Goal: Information Seeking & Learning: Understand process/instructions

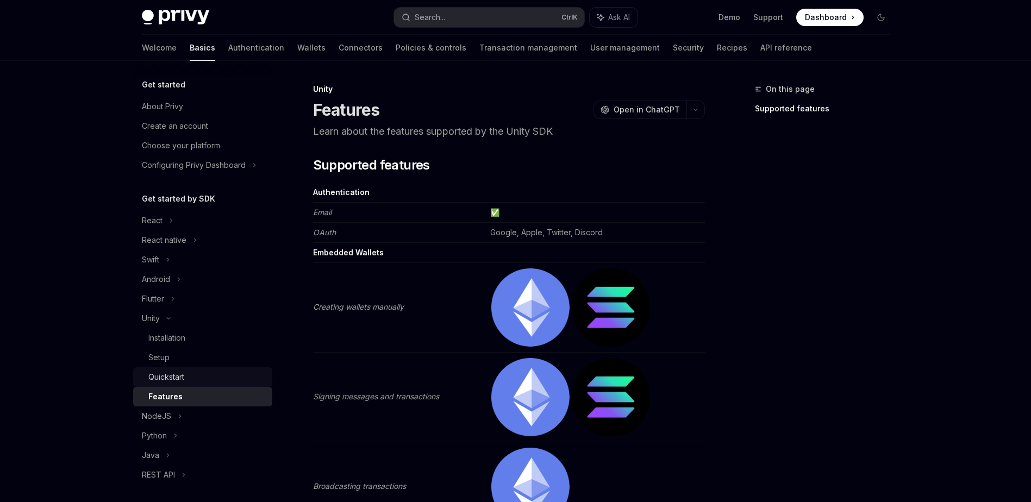
click at [174, 379] on div "Quickstart" at bounding box center [166, 377] width 36 height 13
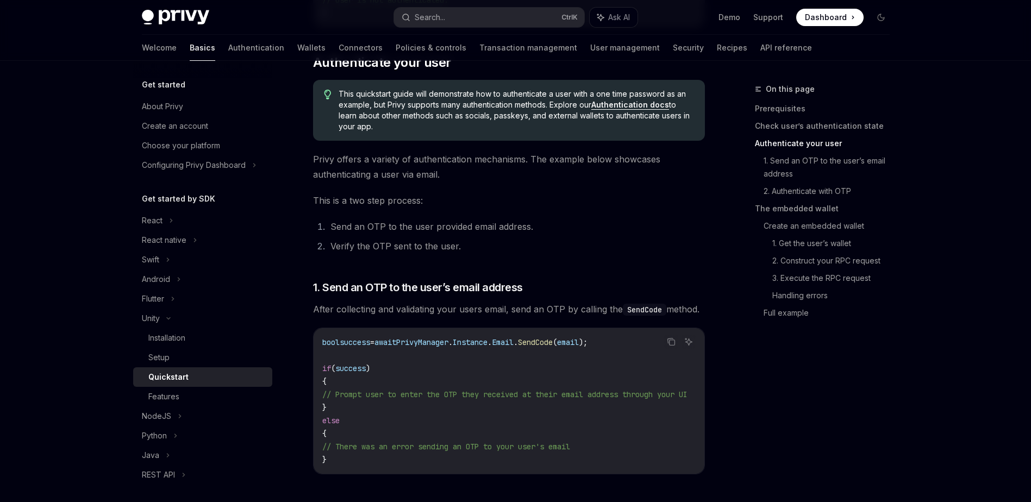
scroll to position [598, 0]
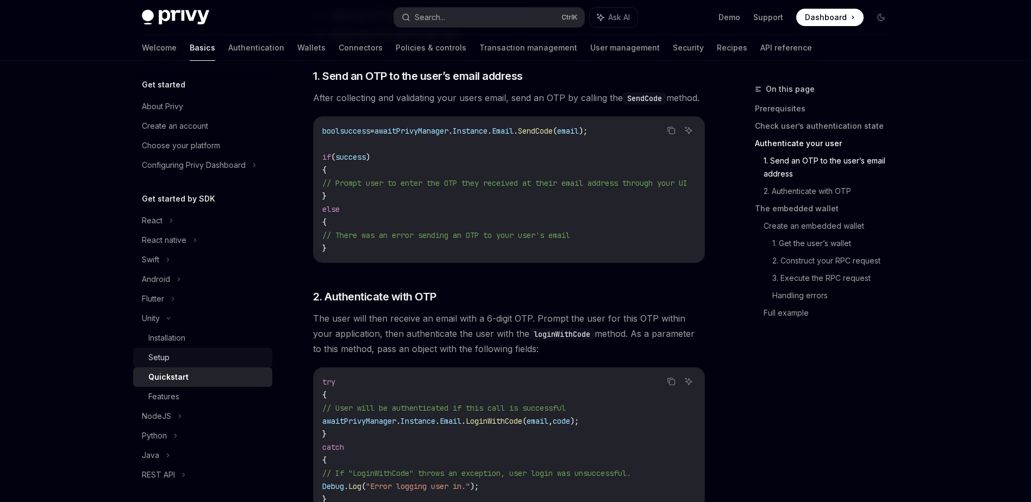
click at [179, 363] on div "Setup" at bounding box center [206, 357] width 117 height 13
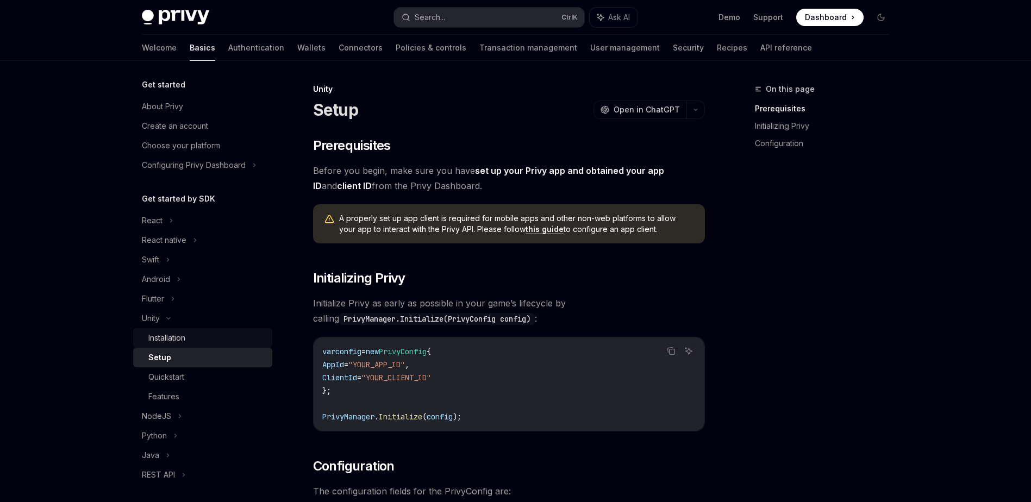
click at [198, 341] on div "Installation" at bounding box center [206, 338] width 117 height 13
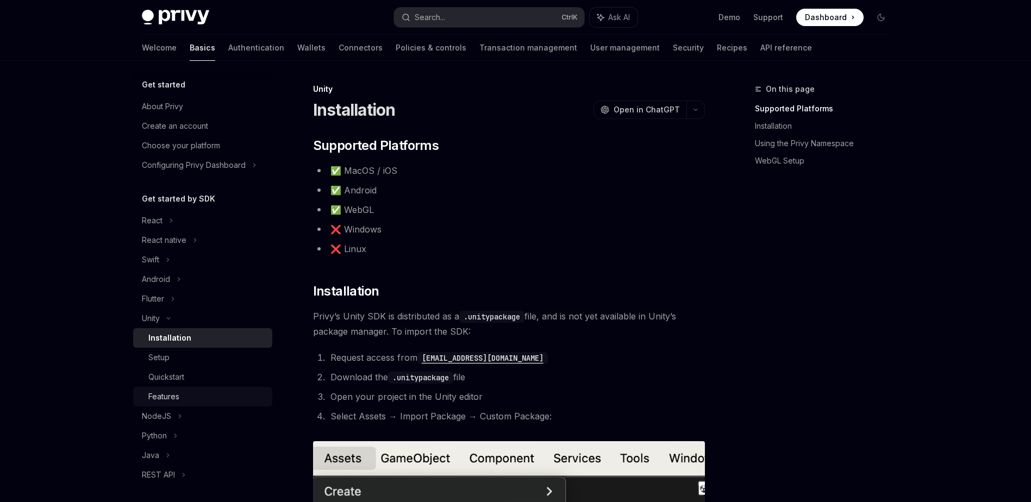
click at [187, 398] on div "Features" at bounding box center [206, 396] width 117 height 13
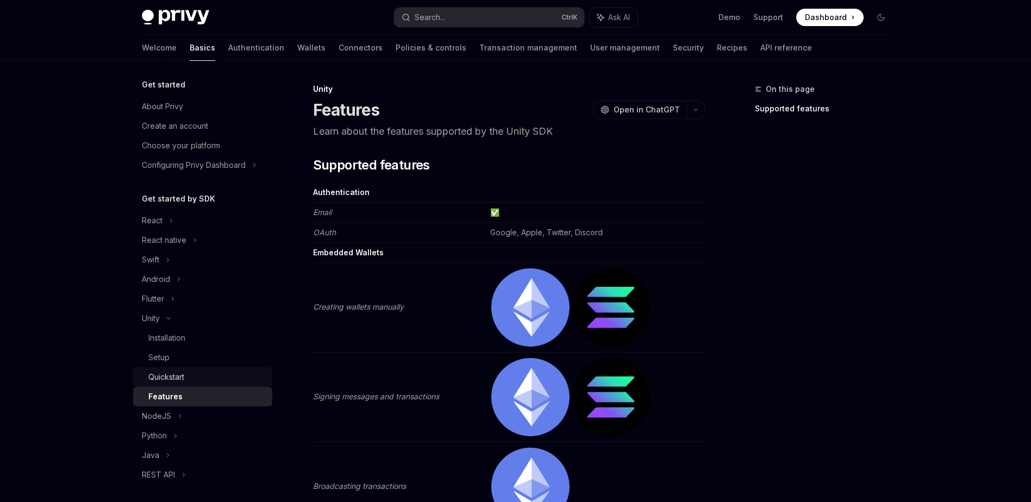
click at [183, 379] on div "Quickstart" at bounding box center [166, 377] width 36 height 13
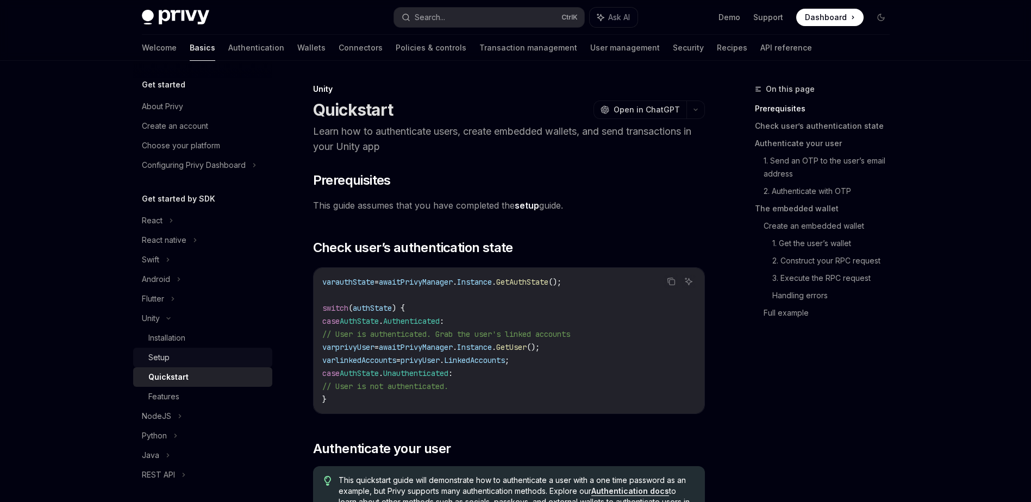
click at [201, 363] on div "Setup" at bounding box center [206, 357] width 117 height 13
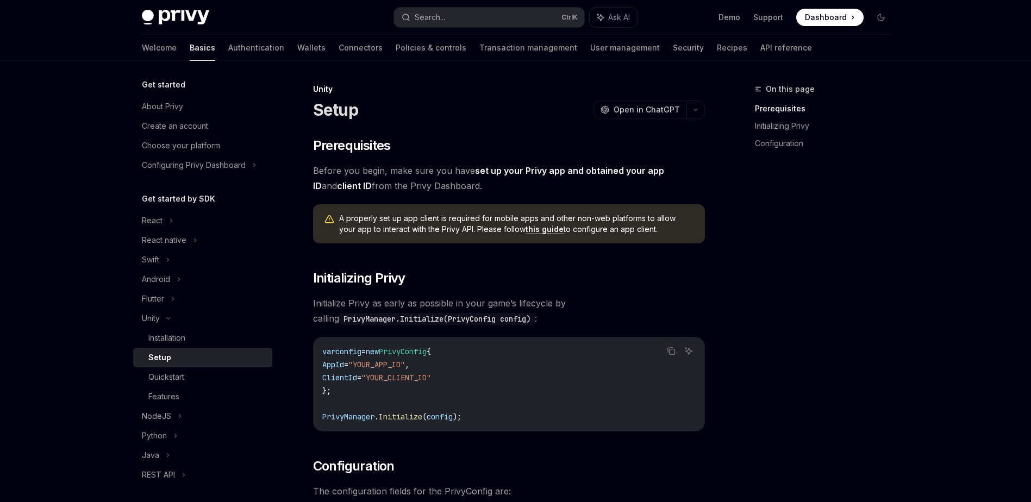
type textarea "*"
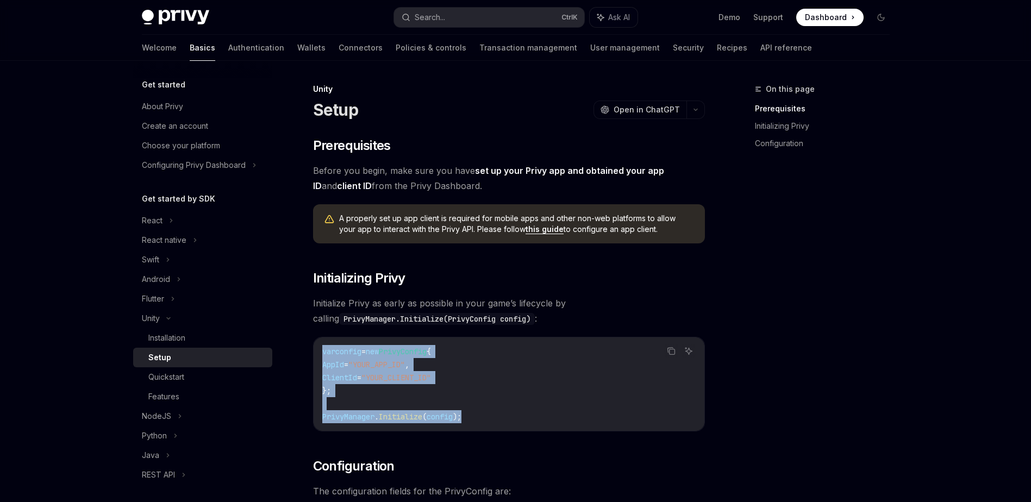
drag, startPoint x: 475, startPoint y: 413, endPoint x: 322, endPoint y: 351, distance: 165.3
click at [322, 351] on code "var config = new PrivyConfig { AppId = "YOUR_APP_ID" , ClientId = "YOUR_CLIENT_…" at bounding box center [508, 384] width 373 height 78
drag, startPoint x: 322, startPoint y: 351, endPoint x: 341, endPoint y: 365, distance: 23.4
copy code "var config = new PrivyConfig { AppId = "YOUR_APP_ID" , ClientId = "YOUR_CLIENT_…"
